Goal: Task Accomplishment & Management: Manage account settings

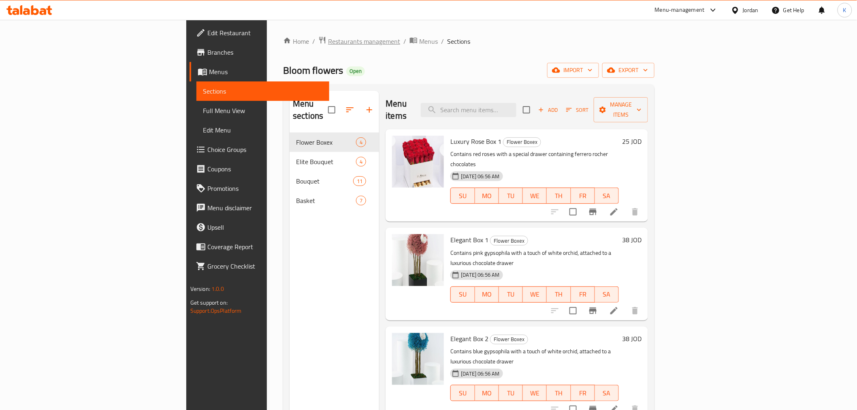
click at [328, 40] on span "Restaurants management" at bounding box center [364, 41] width 72 height 10
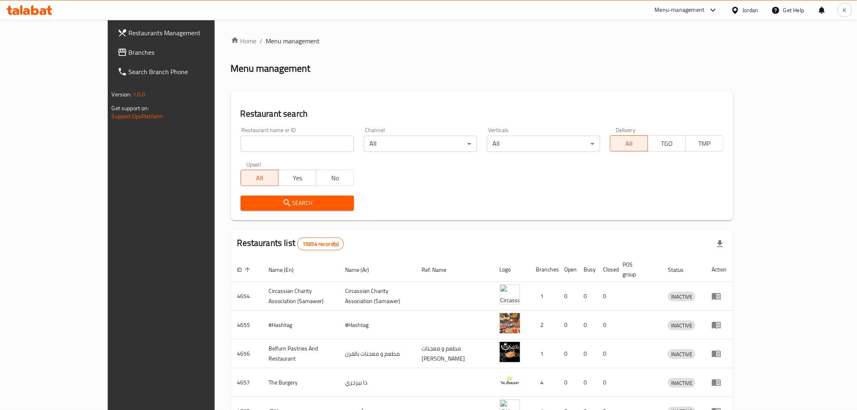
drag, startPoint x: 272, startPoint y: 145, endPoint x: 288, endPoint y: 158, distance: 20.7
click at [273, 146] on input "search" at bounding box center [297, 144] width 113 height 16
type input "al tobasi"
click at [292, 209] on button "Search" at bounding box center [297, 203] width 113 height 15
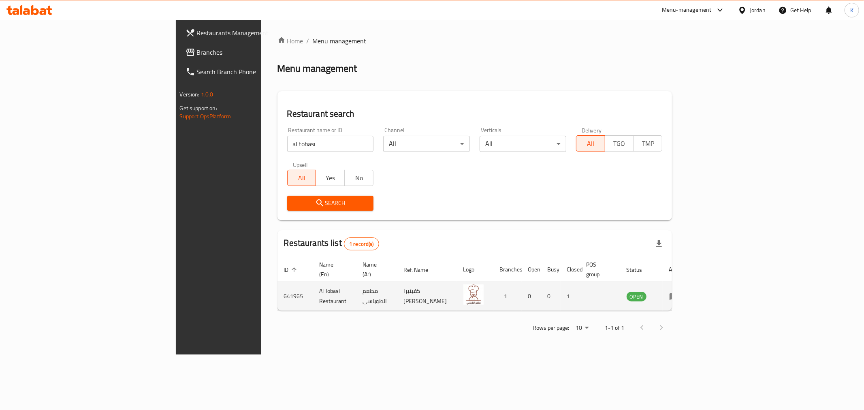
click at [678, 293] on icon "enhanced table" at bounding box center [673, 296] width 9 height 7
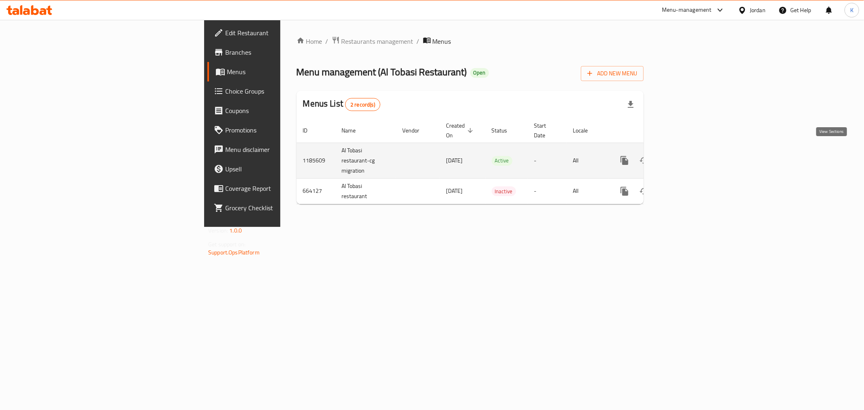
click at [693, 155] on link "enhanced table" at bounding box center [682, 160] width 19 height 19
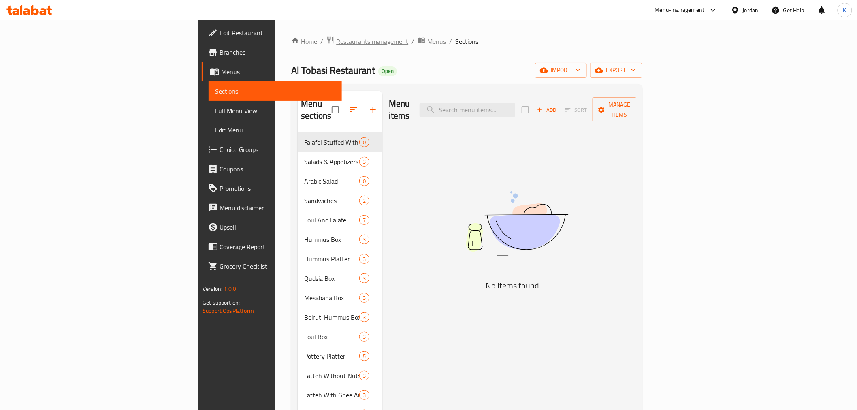
click at [336, 40] on span "Restaurants management" at bounding box center [372, 41] width 72 height 10
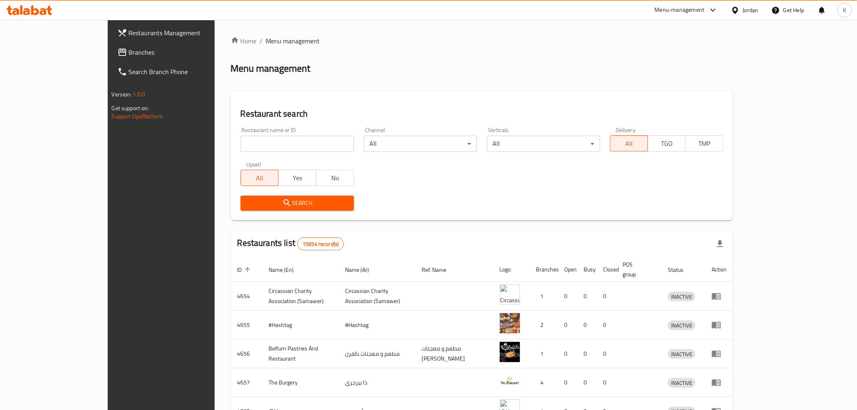
click at [258, 144] on input "search" at bounding box center [297, 144] width 113 height 16
click button "Search" at bounding box center [297, 203] width 113 height 15
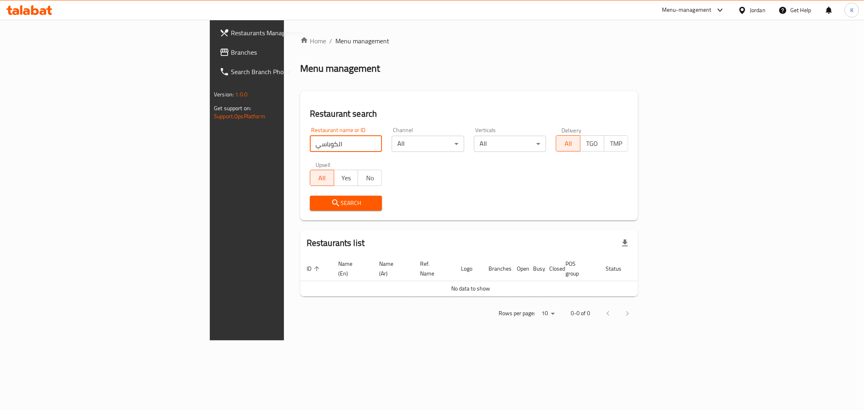
drag, startPoint x: 219, startPoint y: 142, endPoint x: 153, endPoint y: 143, distance: 66.0
click at [284, 143] on div "Home / Menu management Menu management Restaurant search Restaurant name or ID …" at bounding box center [469, 180] width 370 height 320
type input "الطوباسي"
click button "Search" at bounding box center [346, 203] width 72 height 15
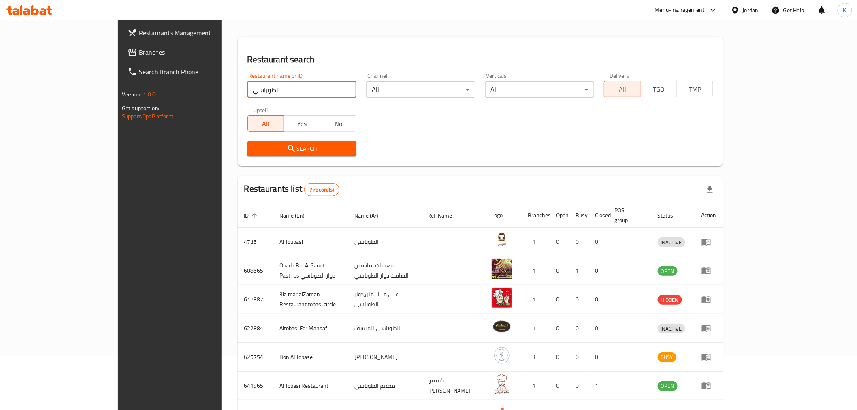
scroll to position [109, 0]
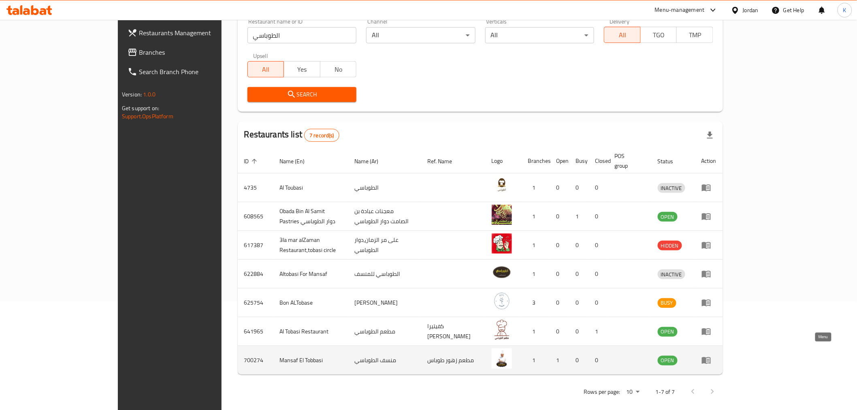
click at [711, 355] on icon "enhanced table" at bounding box center [706, 360] width 10 height 10
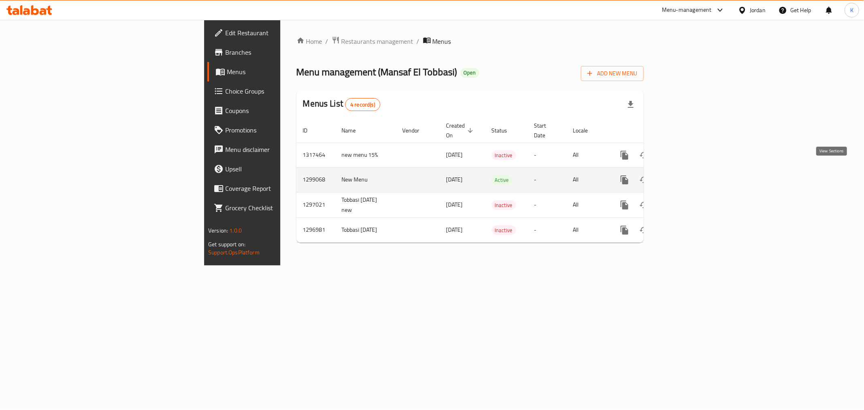
click at [686, 176] on icon "enhanced table" at bounding box center [682, 179] width 7 height 7
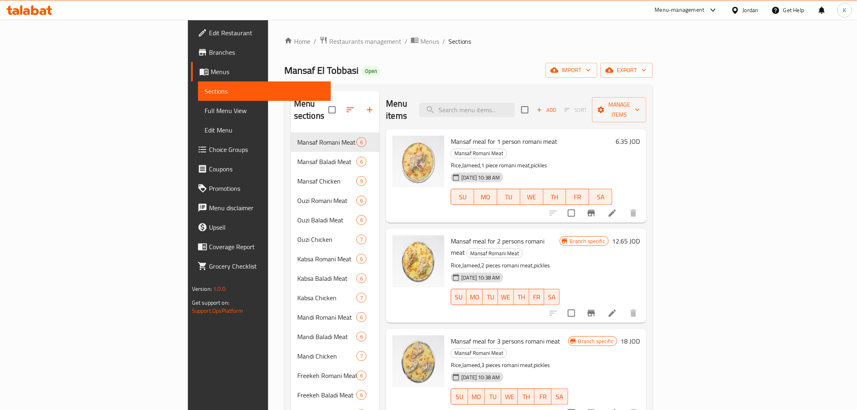
click at [653, 205] on div "Menu sections Mansaf Romani Meat 6 Mansaf Baladi Meat 6 Mansaf Chicken 9 Ouzi R…" at bounding box center [468, 295] width 369 height 423
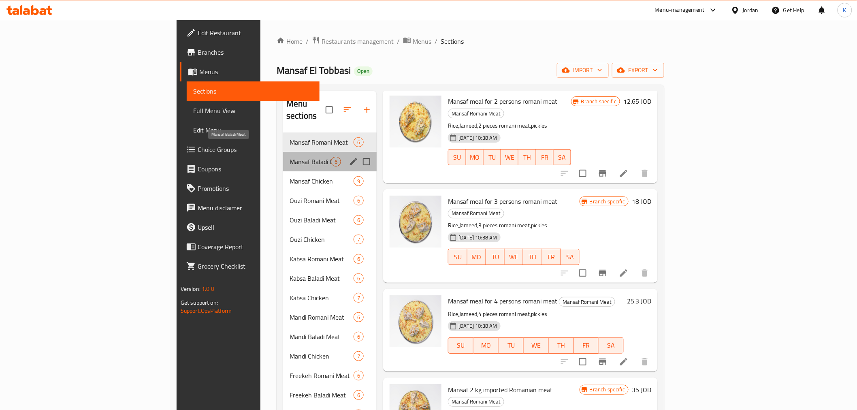
click at [290, 157] on span "Mansaf Baladi Meat" at bounding box center [310, 162] width 41 height 10
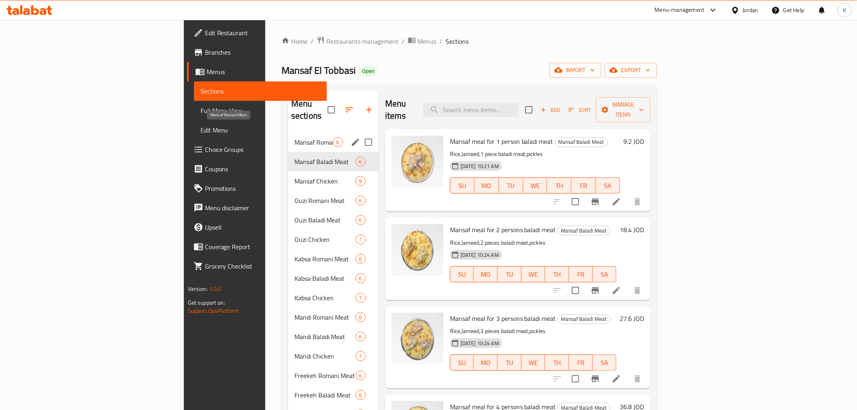
click at [294, 137] on span "Mansaf Romani Meat" at bounding box center [313, 142] width 38 height 10
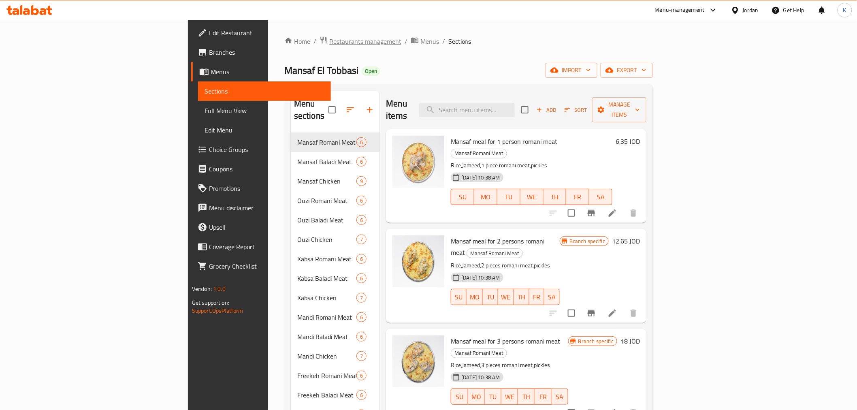
click at [329, 43] on span "Restaurants management" at bounding box center [365, 41] width 72 height 10
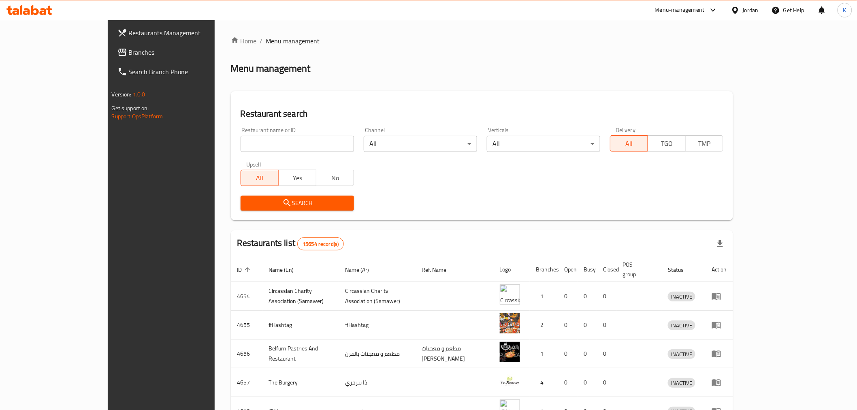
click at [309, 148] on input "search" at bounding box center [297, 144] width 113 height 16
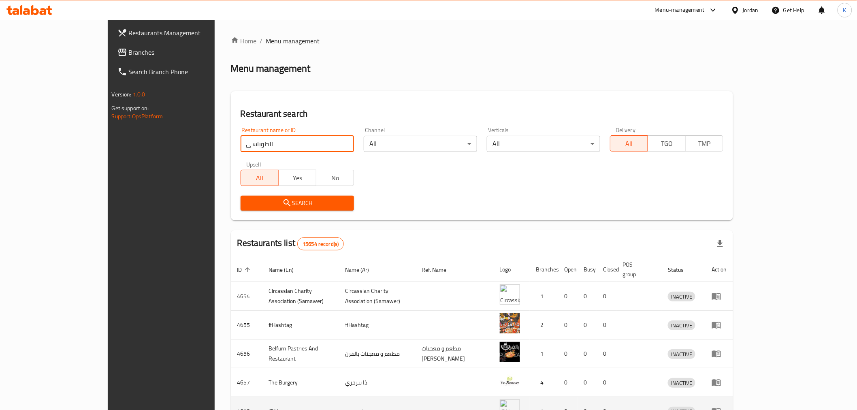
type input "الطوباسي"
click button "Search" at bounding box center [297, 203] width 113 height 15
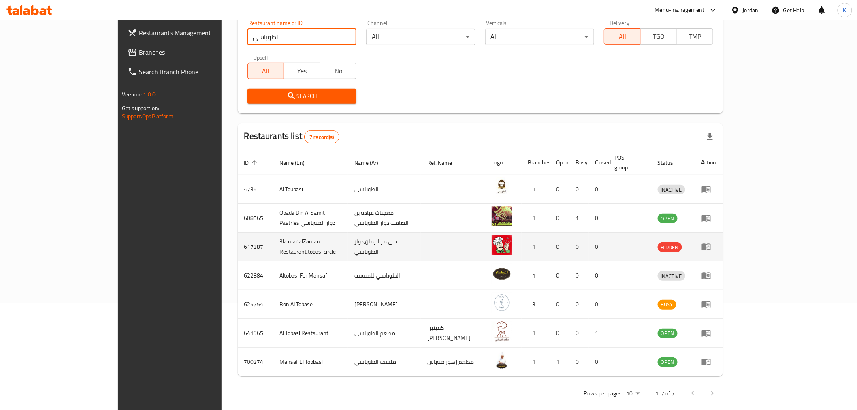
scroll to position [109, 0]
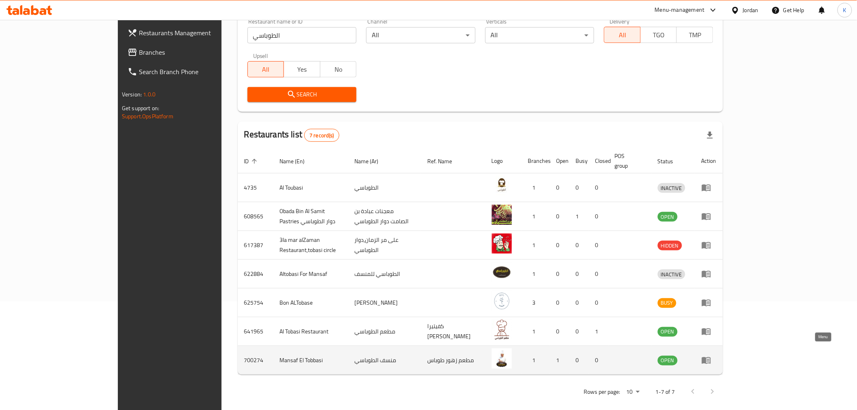
click at [711, 357] on icon "enhanced table" at bounding box center [706, 360] width 9 height 7
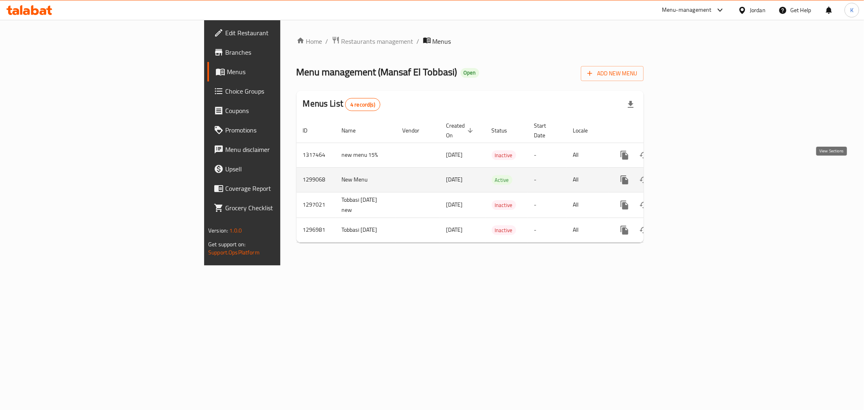
click at [688, 175] on icon "enhanced table" at bounding box center [683, 180] width 10 height 10
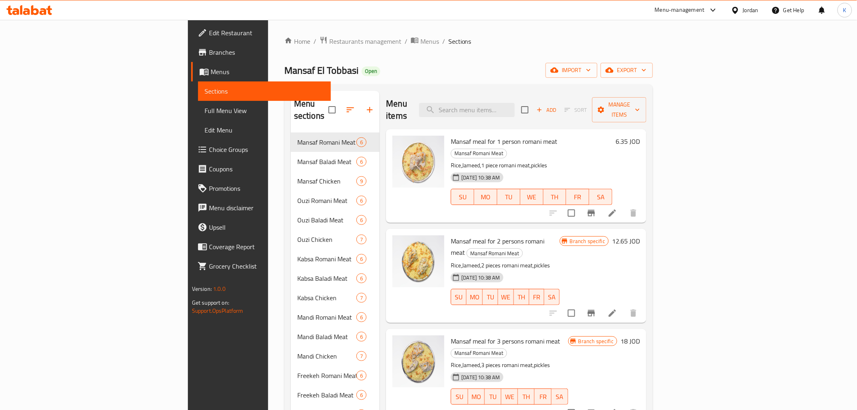
scroll to position [128, 0]
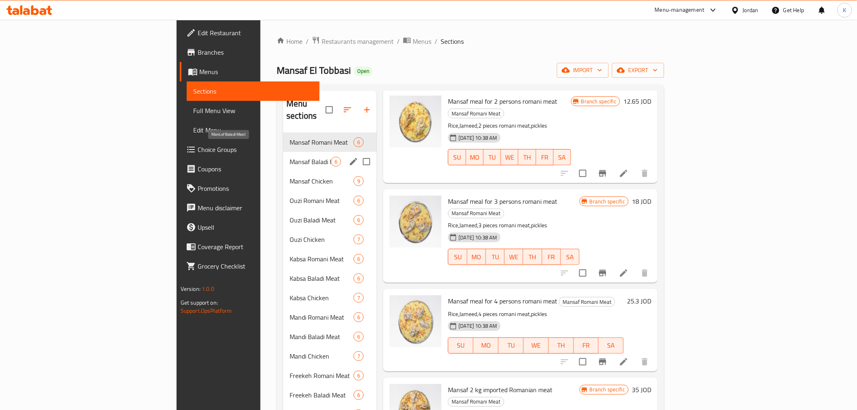
click at [290, 157] on span "Mansaf Baladi Meat" at bounding box center [310, 162] width 41 height 10
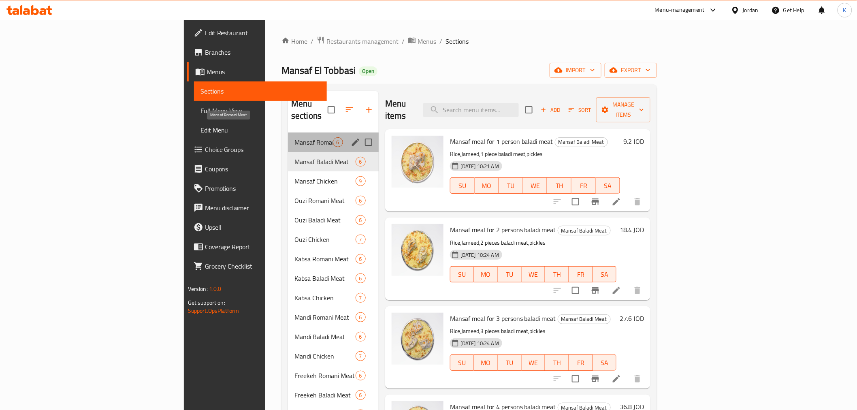
drag, startPoint x: 201, startPoint y: 134, endPoint x: 217, endPoint y: 146, distance: 20.3
click at [294, 137] on span "Mansaf Romani Meat" at bounding box center [313, 142] width 38 height 10
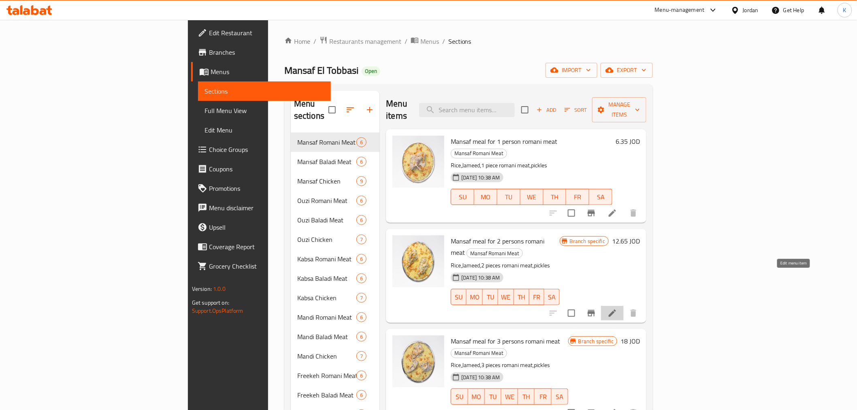
click at [617, 308] on icon at bounding box center [612, 313] width 10 height 10
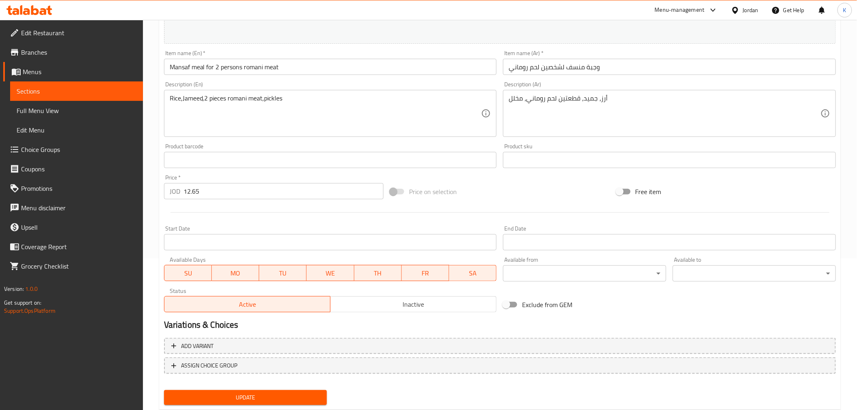
scroll to position [164, 0]
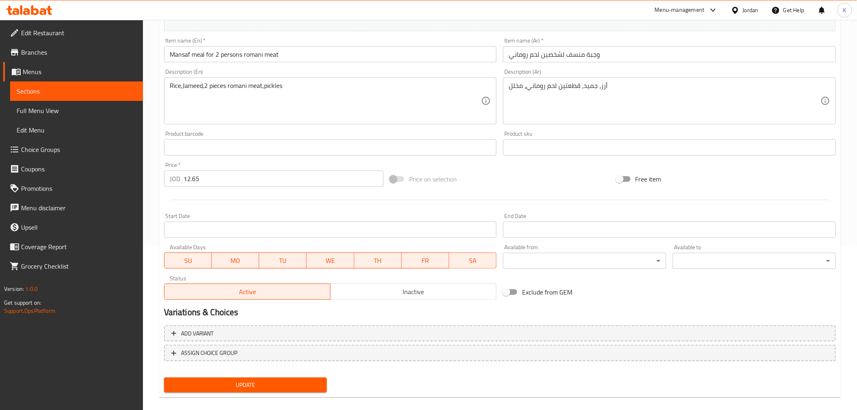
click at [78, 109] on span "Full Menu View" at bounding box center [77, 111] width 120 height 10
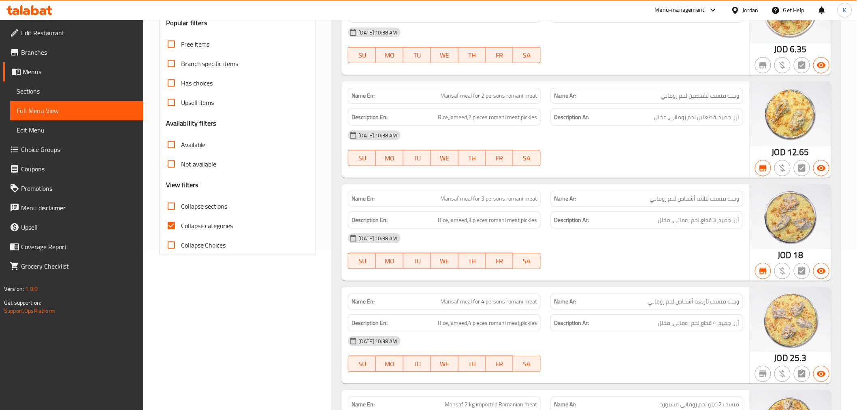
scroll to position [53, 0]
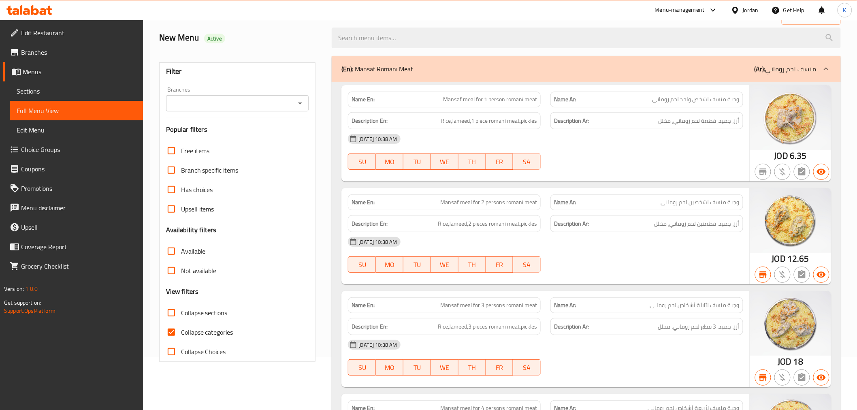
click at [62, 126] on span "Edit Menu" at bounding box center [77, 130] width 120 height 10
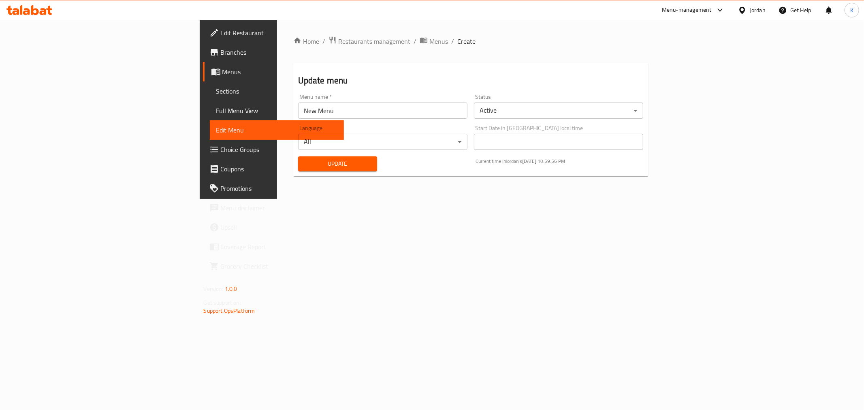
click at [221, 145] on span "Choice Groups" at bounding box center [279, 150] width 117 height 10
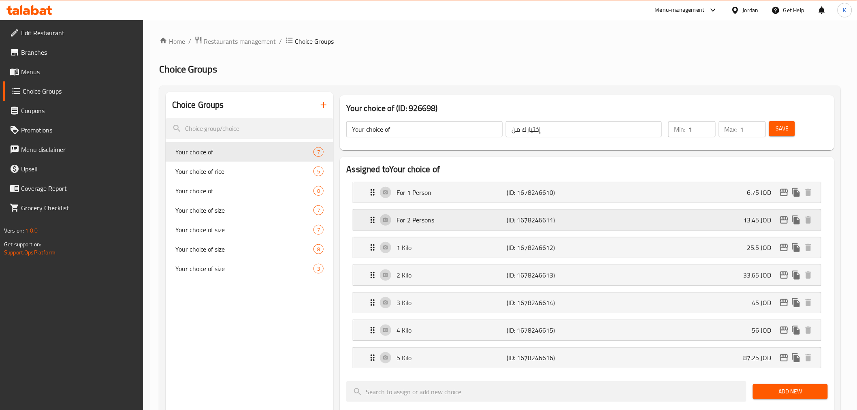
click at [452, 220] on p "For 2 Persons" at bounding box center [451, 220] width 110 height 10
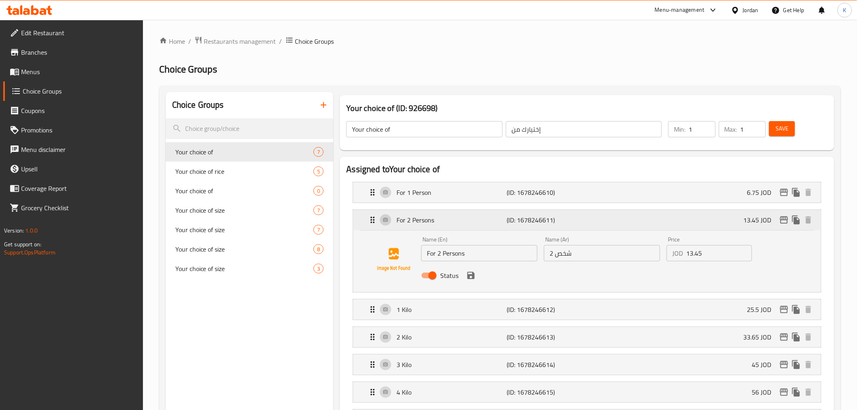
click at [497, 221] on p "For 2 Persons" at bounding box center [451, 220] width 110 height 10
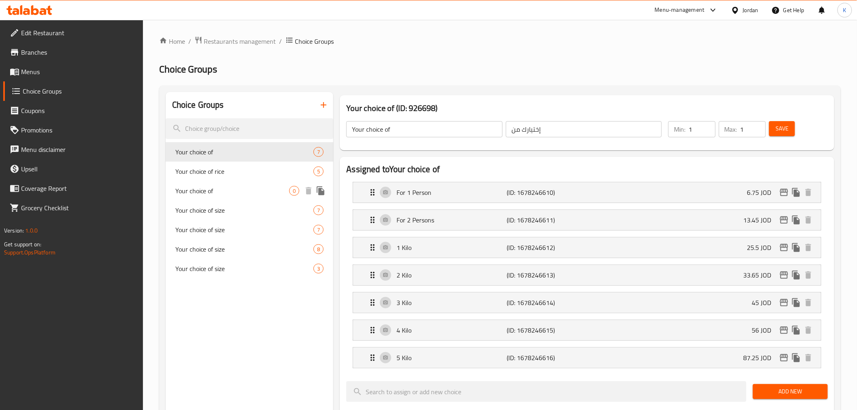
click at [215, 196] on div "Your choice of 0" at bounding box center [250, 190] width 168 height 19
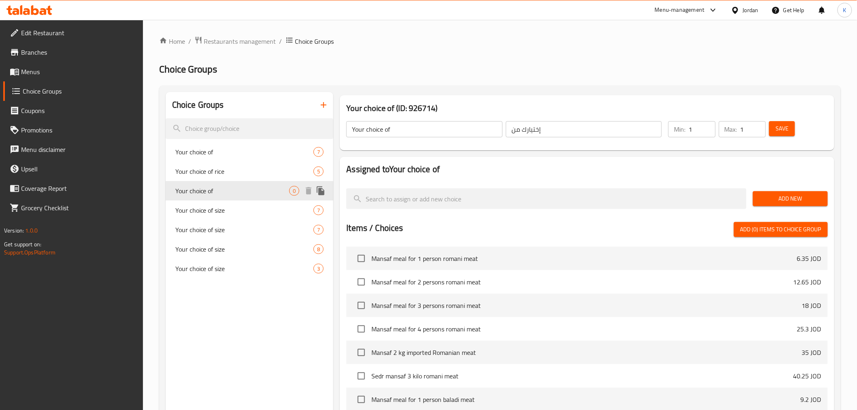
type input "Your choice of"
type input "اختيارك من"
click at [224, 173] on span "Your choice of rice" at bounding box center [232, 171] width 114 height 10
type input "Your choice of rice"
type input "اختيارك من الارز"
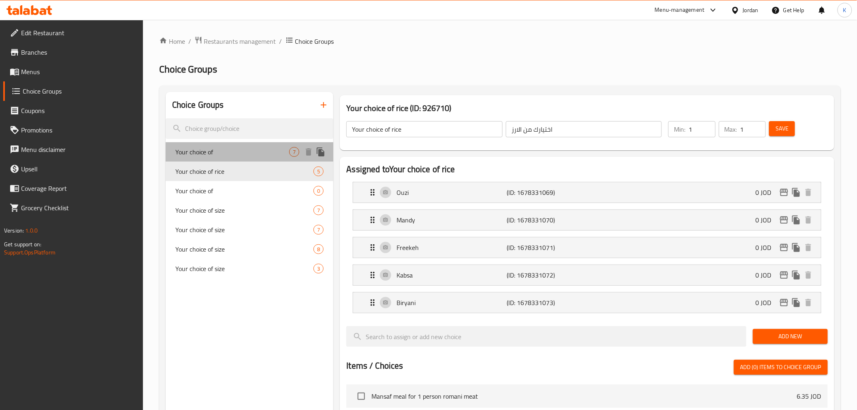
click at [229, 146] on div "Your choice of 7" at bounding box center [250, 151] width 168 height 19
type input "Your choice of"
type input "إختيارك من"
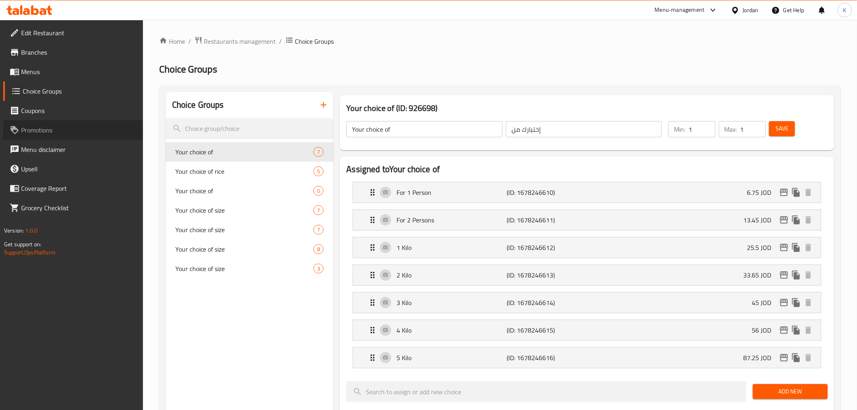
click at [58, 128] on span "Promotions" at bounding box center [78, 130] width 115 height 10
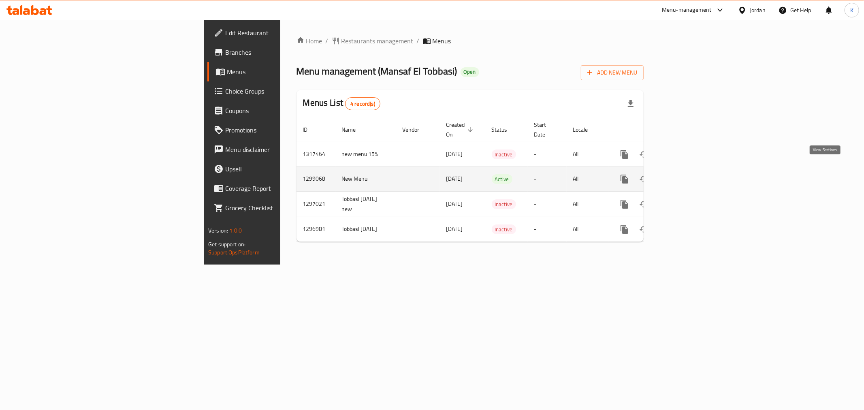
click at [688, 174] on icon "enhanced table" at bounding box center [683, 179] width 10 height 10
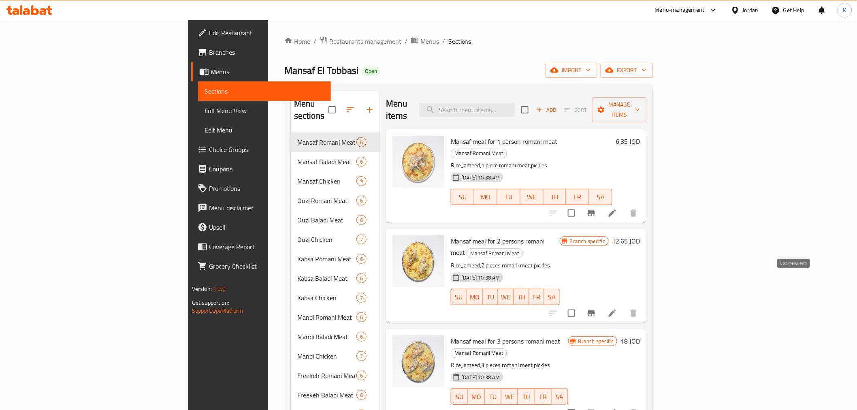
click at [617, 308] on icon at bounding box center [612, 313] width 10 height 10
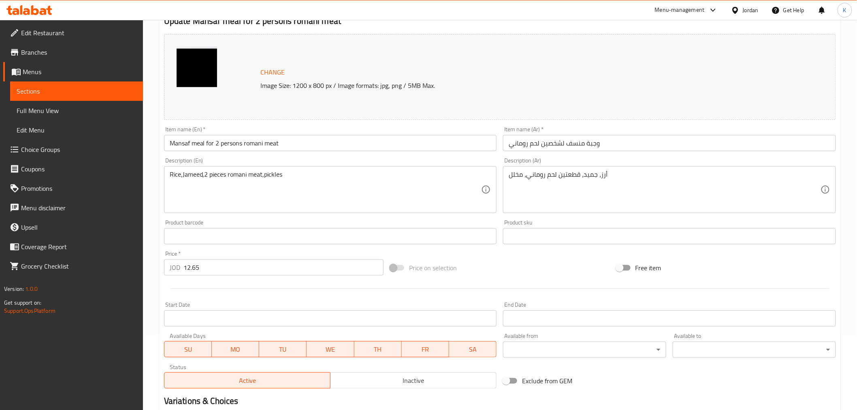
scroll to position [69, 0]
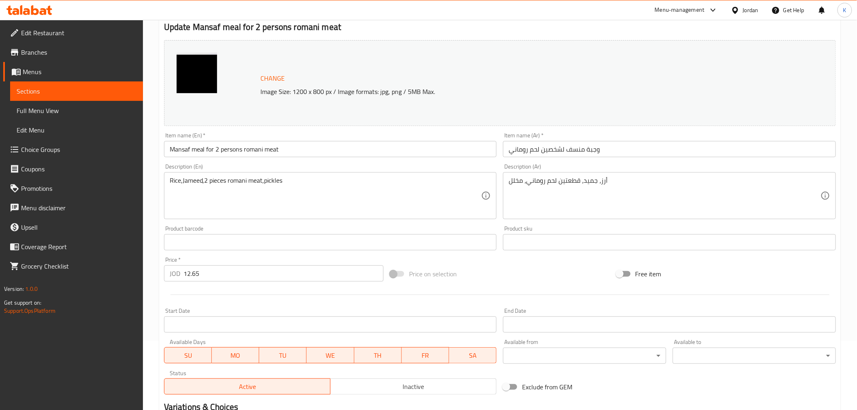
click at [84, 112] on span "Full Menu View" at bounding box center [77, 111] width 120 height 10
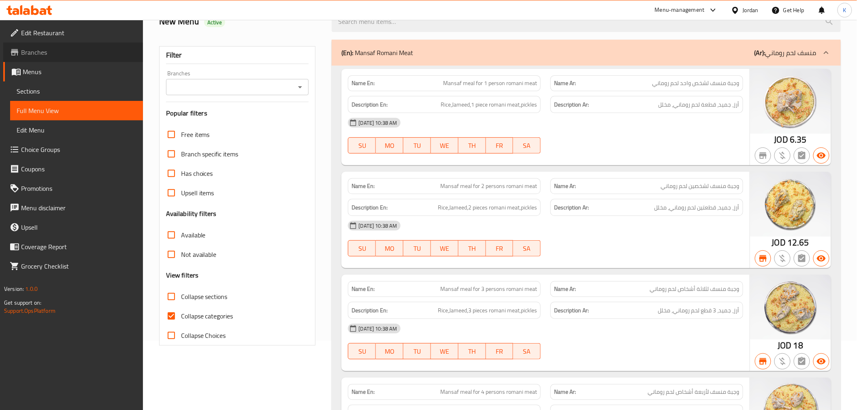
click at [56, 46] on link "Branches" at bounding box center [73, 52] width 140 height 19
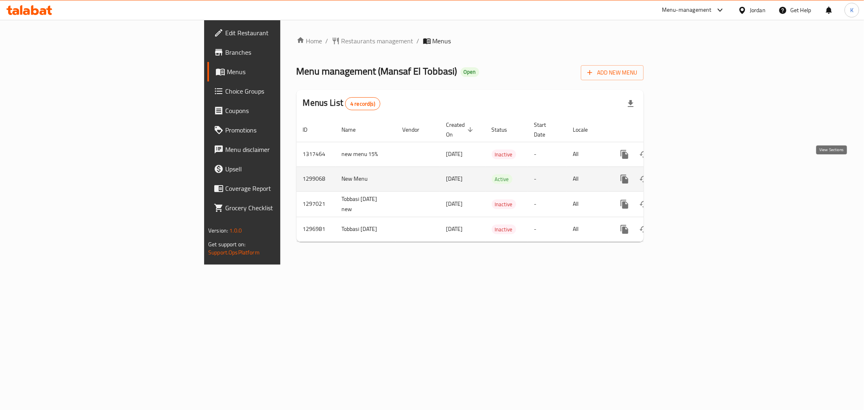
click at [688, 174] on icon "enhanced table" at bounding box center [683, 179] width 10 height 10
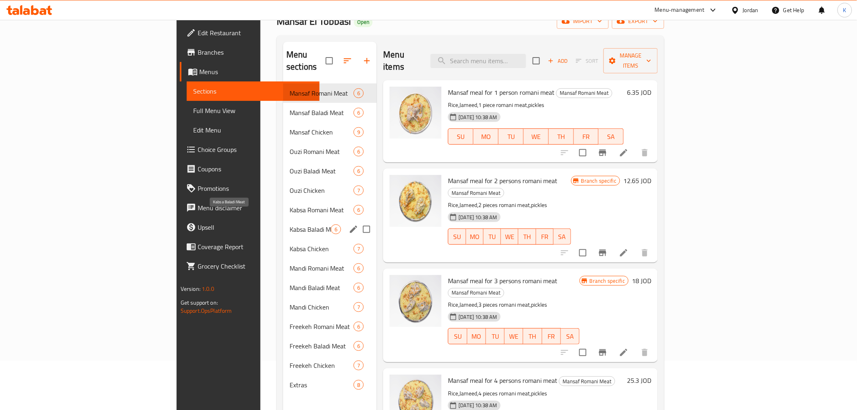
scroll to position [45, 0]
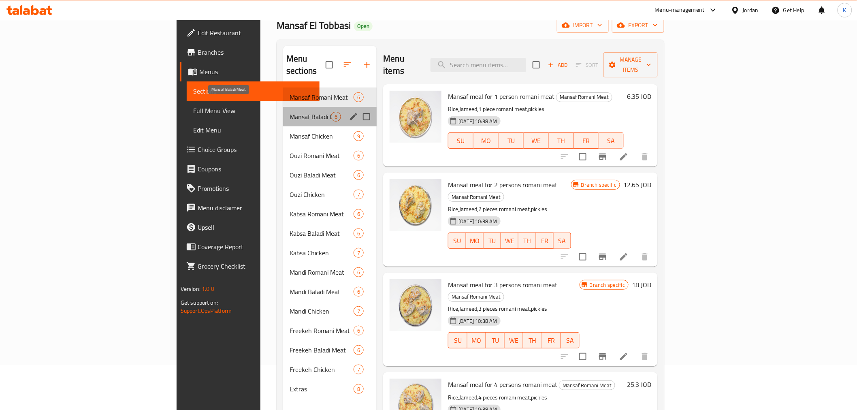
click at [290, 112] on span "Mansaf Baladi Meat" at bounding box center [310, 117] width 41 height 10
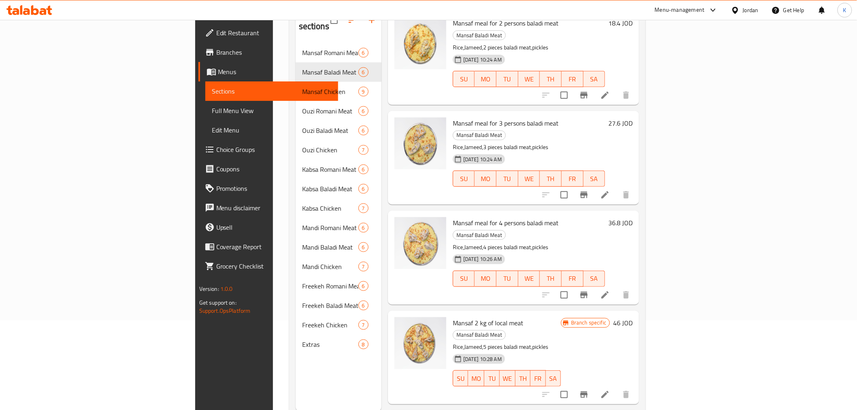
scroll to position [113, 0]
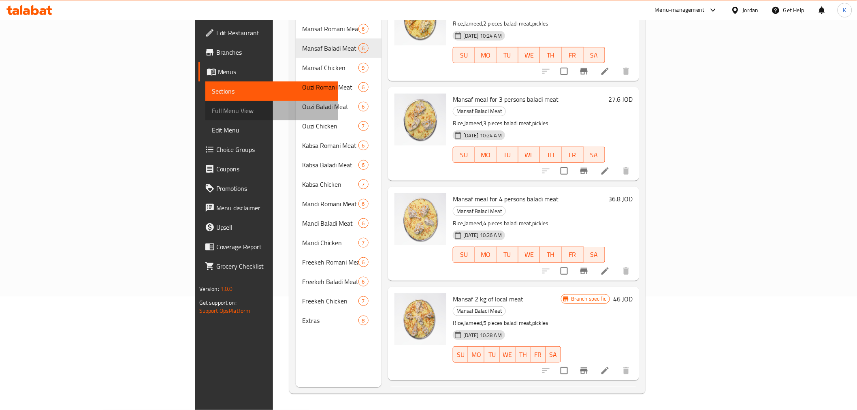
click at [212, 115] on span "Full Menu View" at bounding box center [272, 111] width 120 height 10
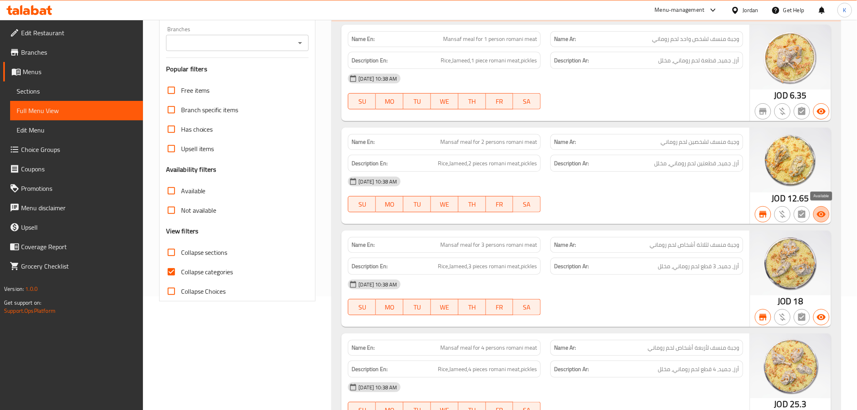
click at [820, 218] on icon "button" at bounding box center [821, 214] width 10 height 10
click at [77, 126] on span "Edit Menu" at bounding box center [77, 130] width 120 height 10
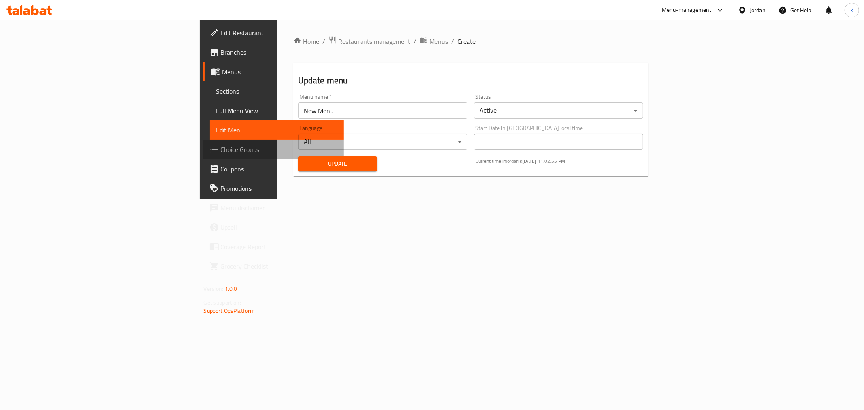
click at [221, 147] on span "Choice Groups" at bounding box center [279, 150] width 117 height 10
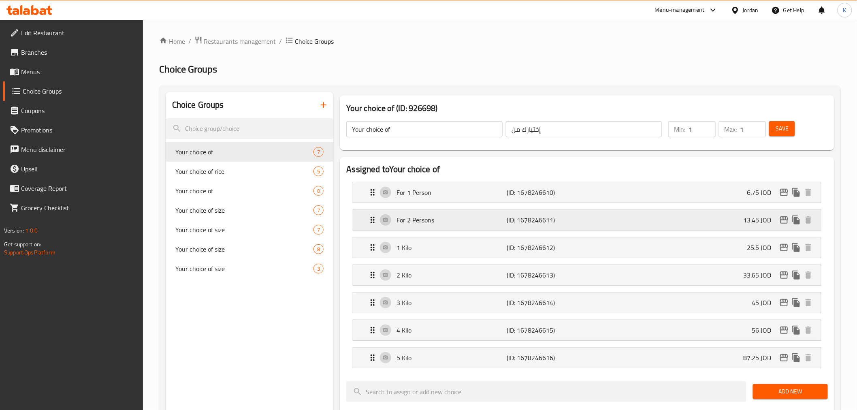
click at [612, 219] on div "For 2 Persons (ID: 1678246611) 13.45 JOD" at bounding box center [589, 220] width 443 height 20
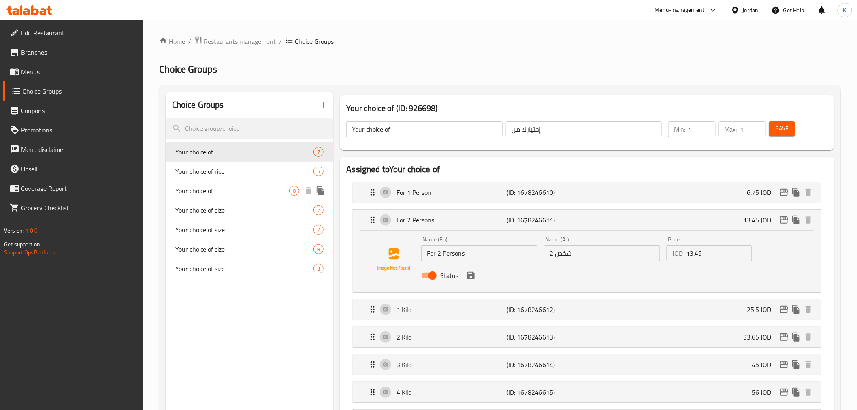
click at [237, 189] on span "Your choice of" at bounding box center [232, 191] width 114 height 10
type input "Your choice of"
type input "اختيارك من"
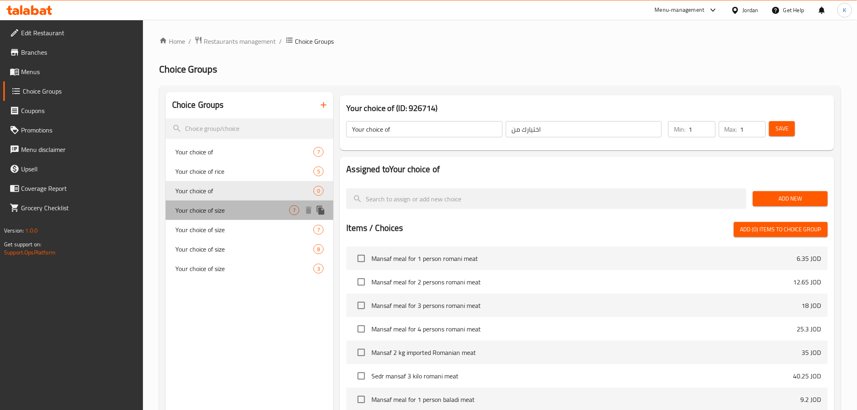
click at [232, 213] on span "Your choice of size" at bounding box center [232, 210] width 114 height 10
type input "Your choice of size"
type input "اختيارك من الحجم"
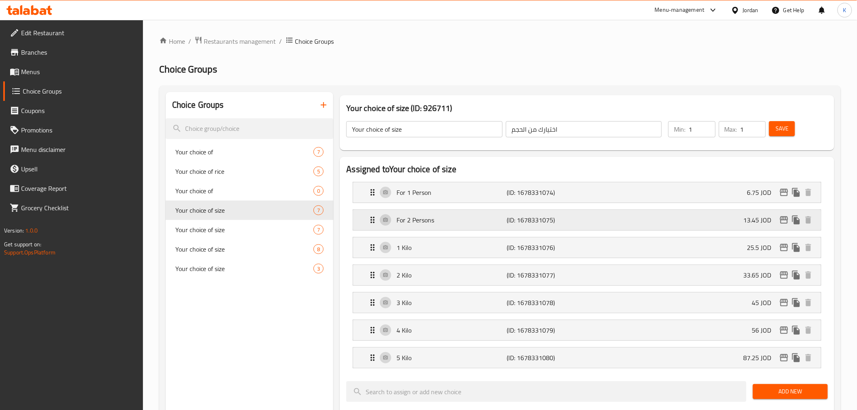
click at [612, 217] on div "For 2 Persons (ID: 1678331075) 13.45 JOD" at bounding box center [589, 220] width 443 height 20
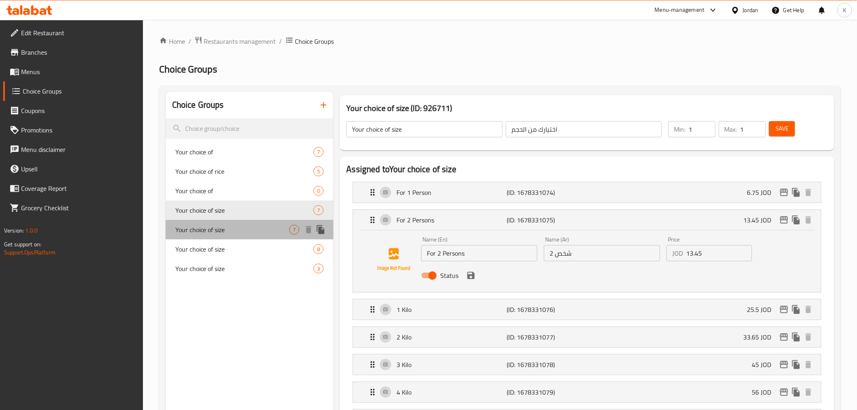
click at [250, 232] on span "Your choice of size" at bounding box center [232, 230] width 114 height 10
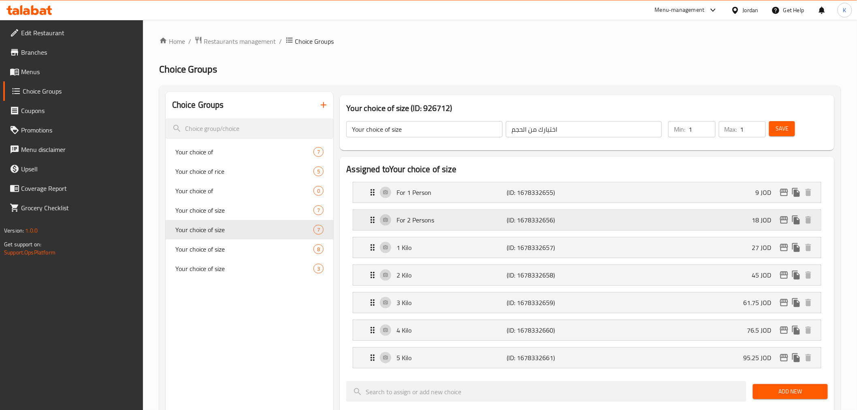
click at [652, 222] on div "For 2 Persons (ID: 1678332656) 18 JOD" at bounding box center [589, 220] width 443 height 20
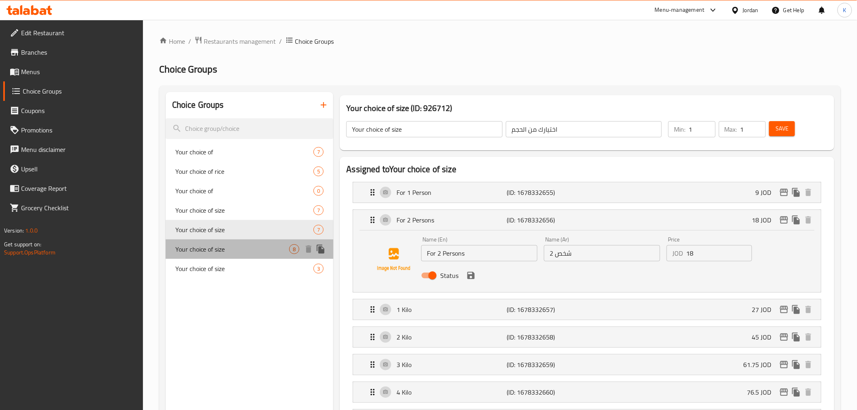
click at [203, 248] on span "Your choice of size" at bounding box center [232, 249] width 114 height 10
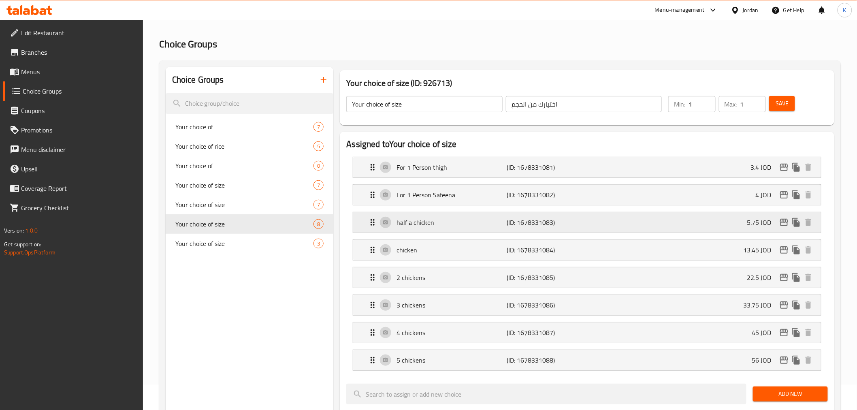
scroll to position [45, 0]
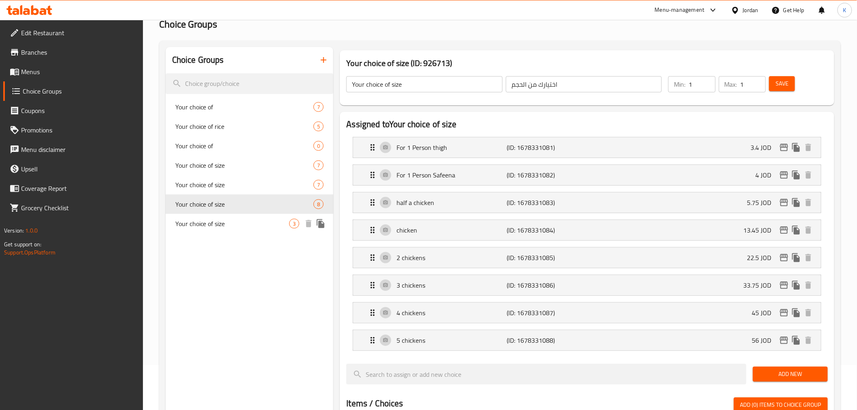
click at [211, 221] on span "Your choice of size" at bounding box center [232, 224] width 114 height 10
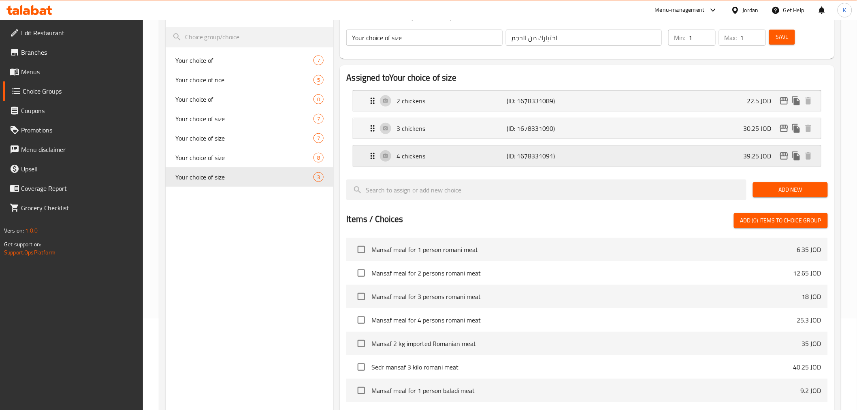
scroll to position [180, 0]
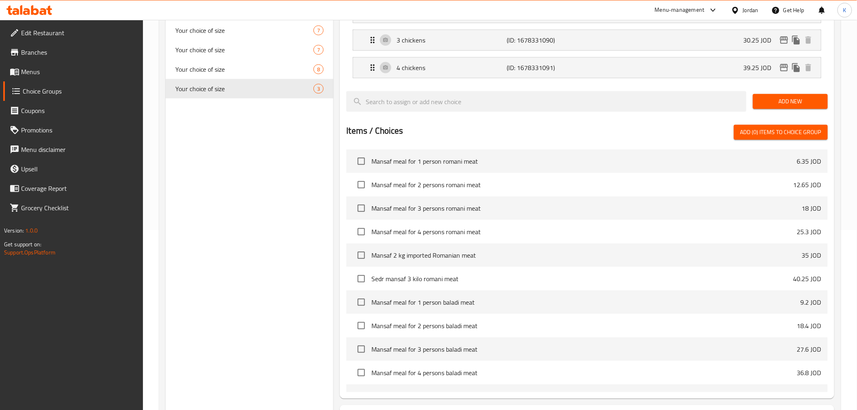
click at [793, 183] on p "12.65 JOD" at bounding box center [807, 185] width 28 height 10
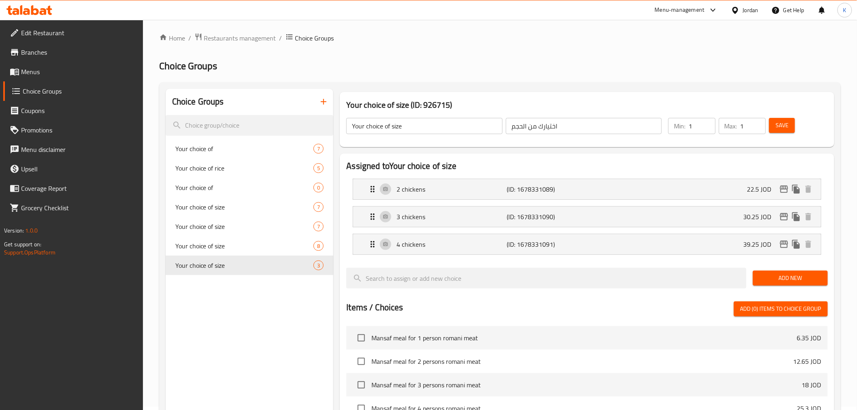
scroll to position [0, 0]
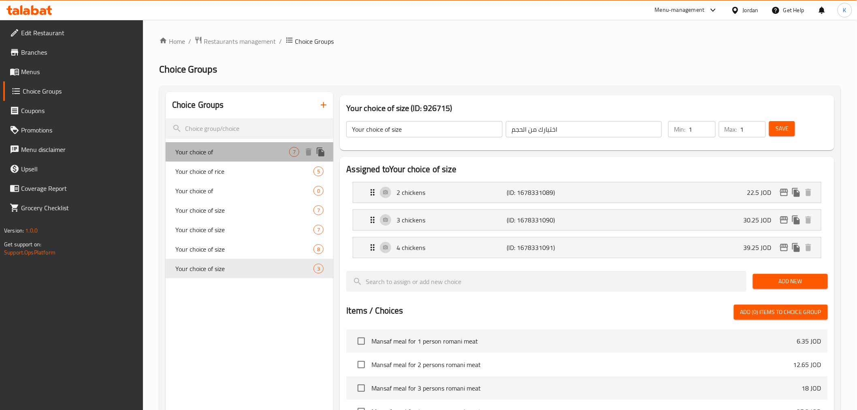
click at [185, 149] on span "Your choice of" at bounding box center [232, 152] width 114 height 10
type input "Your choice of"
type input "إختيارك من"
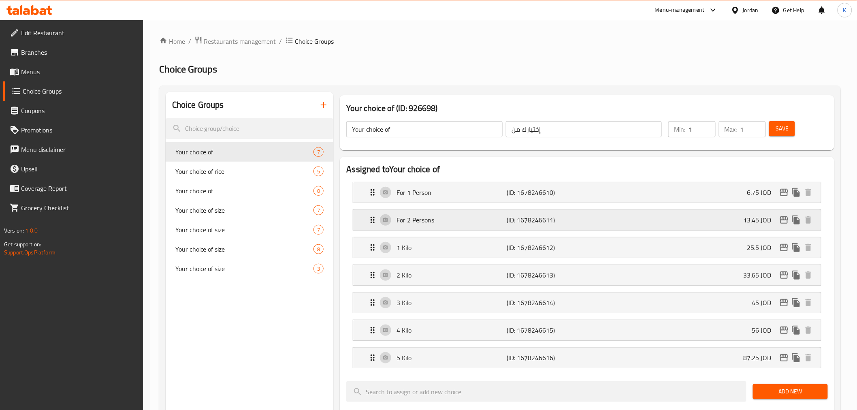
click at [718, 220] on div "For 2 Persons (ID: 1678246611) 13.45 JOD" at bounding box center [589, 220] width 443 height 20
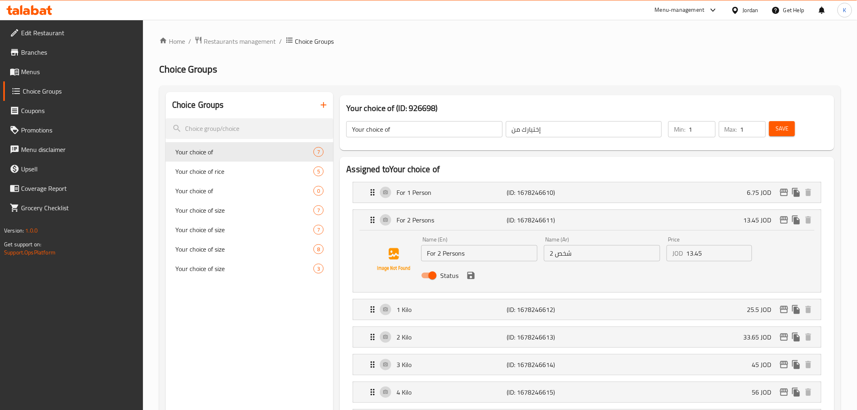
click at [60, 62] on link "Menus" at bounding box center [73, 71] width 140 height 19
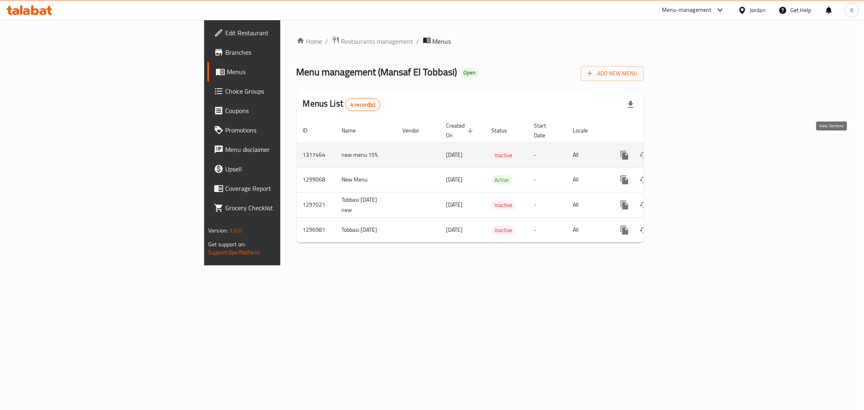
click at [688, 150] on icon "enhanced table" at bounding box center [683, 155] width 10 height 10
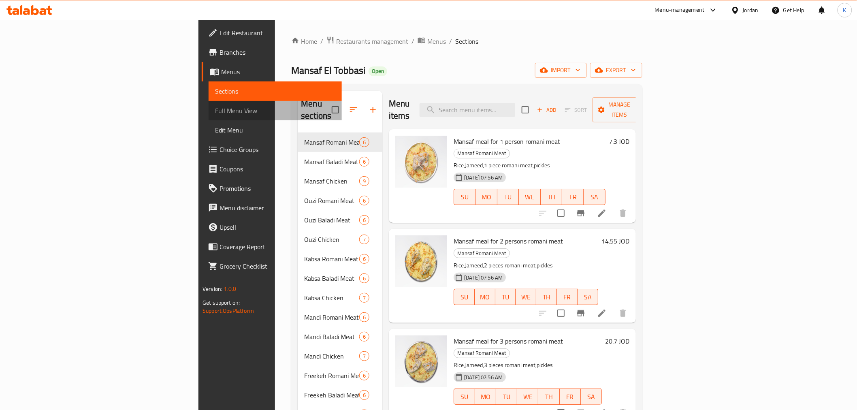
click at [215, 114] on span "Full Menu View" at bounding box center [275, 111] width 120 height 10
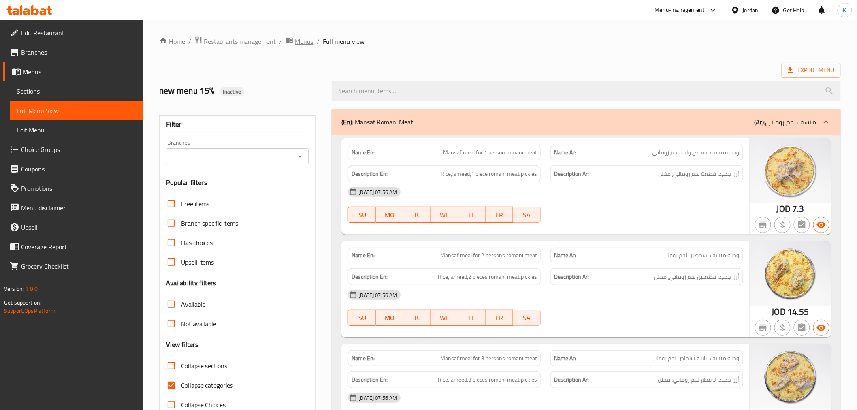
click at [295, 39] on span "Menus" at bounding box center [304, 41] width 19 height 10
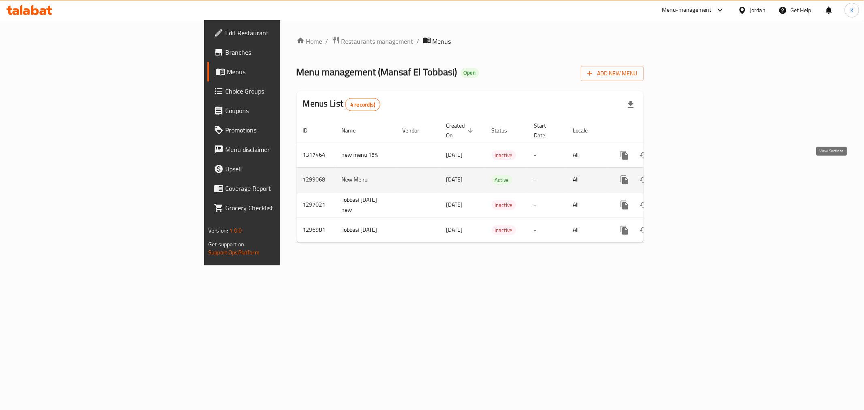
click at [686, 176] on icon "enhanced table" at bounding box center [682, 179] width 7 height 7
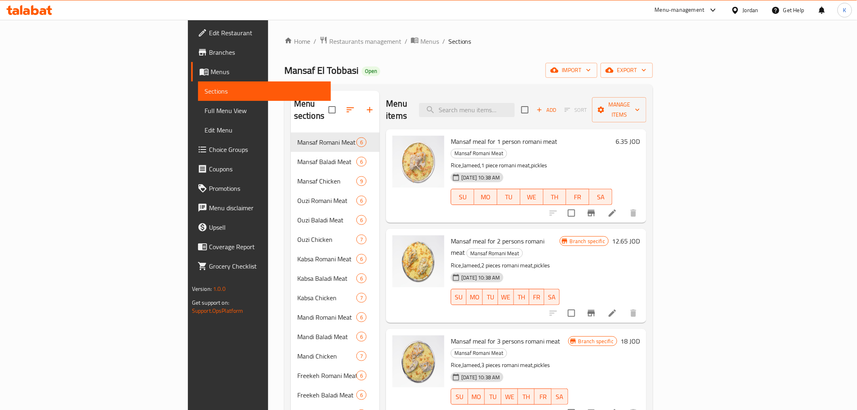
click at [608, 237] on span "Branch specific" at bounding box center [588, 241] width 42 height 8
click at [595, 310] on icon "Branch-specific-item" at bounding box center [591, 313] width 7 height 6
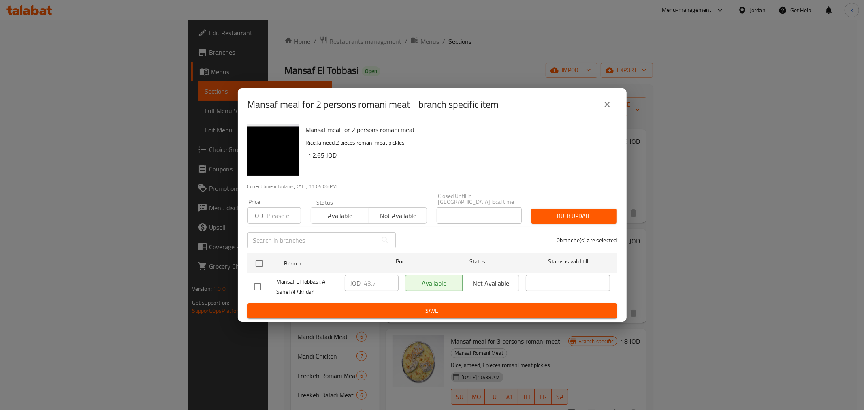
click at [254, 281] on input "checkbox" at bounding box center [257, 286] width 17 height 17
checkbox input "true"
drag, startPoint x: 378, startPoint y: 282, endPoint x: 385, endPoint y: 298, distance: 16.7
click at [358, 281] on div "JOD 43.7 ​" at bounding box center [372, 283] width 54 height 16
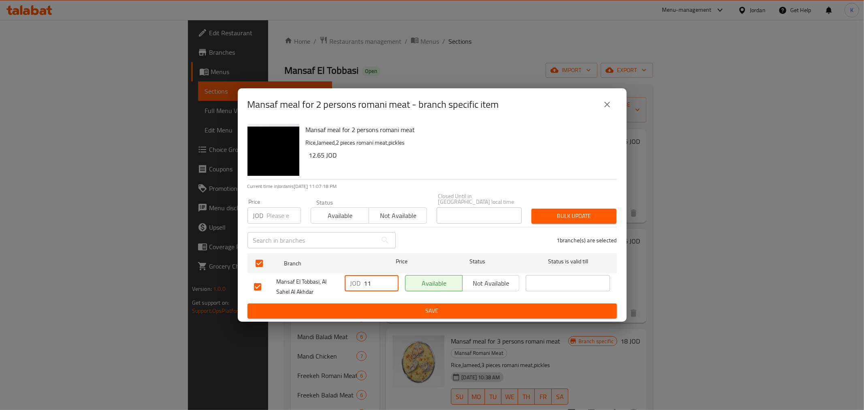
drag, startPoint x: 384, startPoint y: 281, endPoint x: 345, endPoint y: 281, distance: 38.9
click at [345, 281] on div "JOD 11 ​" at bounding box center [372, 283] width 54 height 16
type input "12.65"
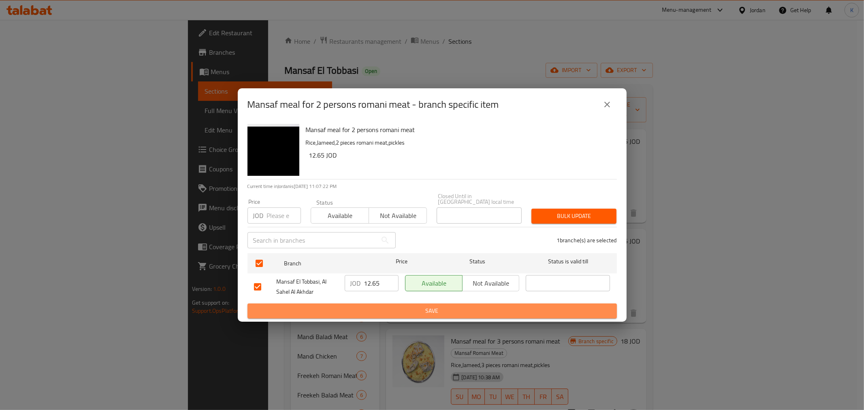
click at [420, 306] on span "Save" at bounding box center [432, 311] width 356 height 10
